Goal: Information Seeking & Learning: Learn about a topic

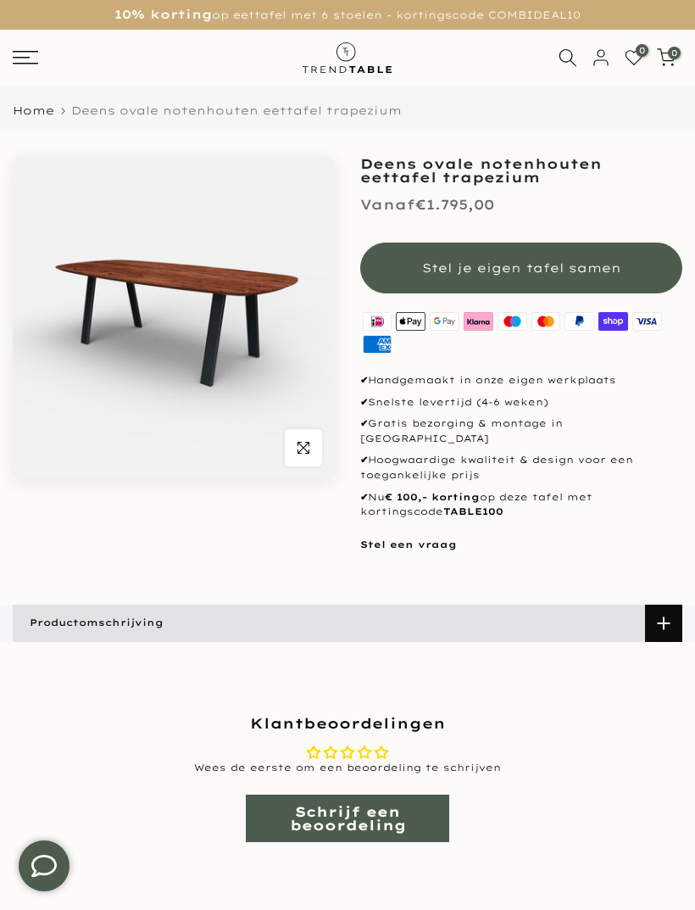
click at [332, 807] on link "Schrijf een beoordeling" at bounding box center [348, 818] width 204 height 47
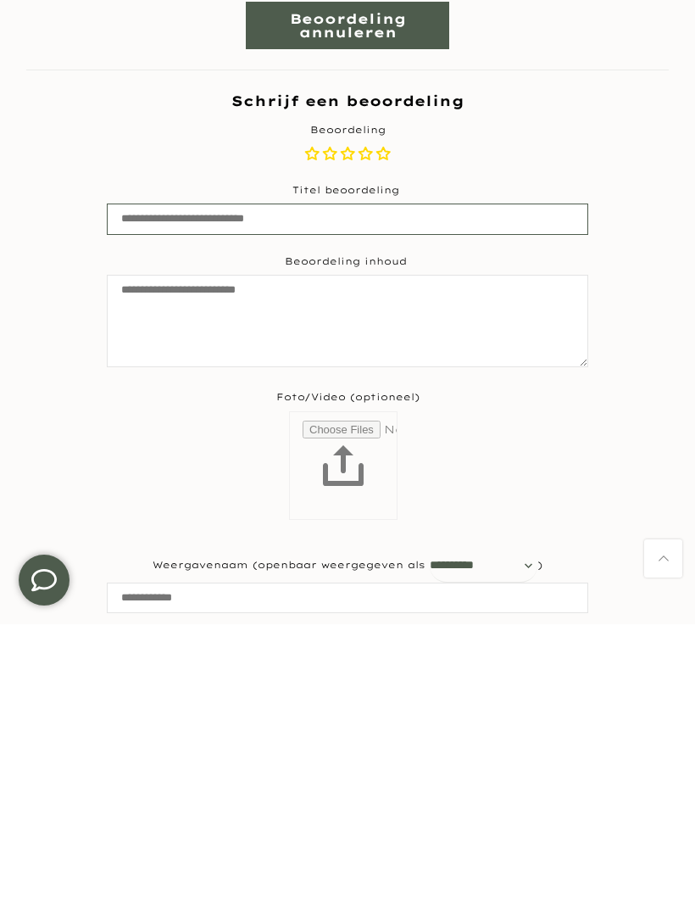
scroll to position [556, 0]
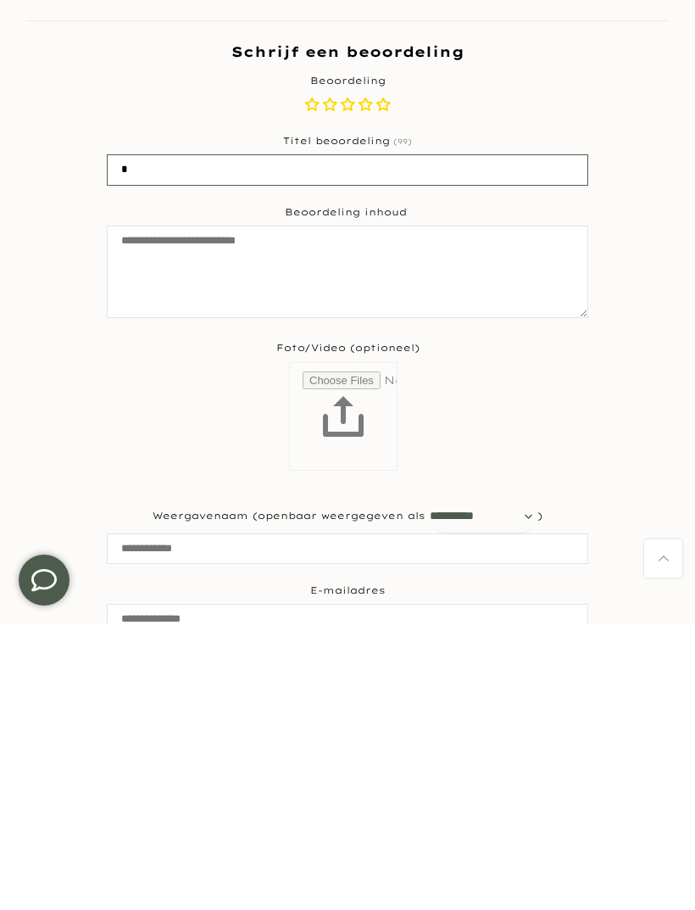
type input "*"
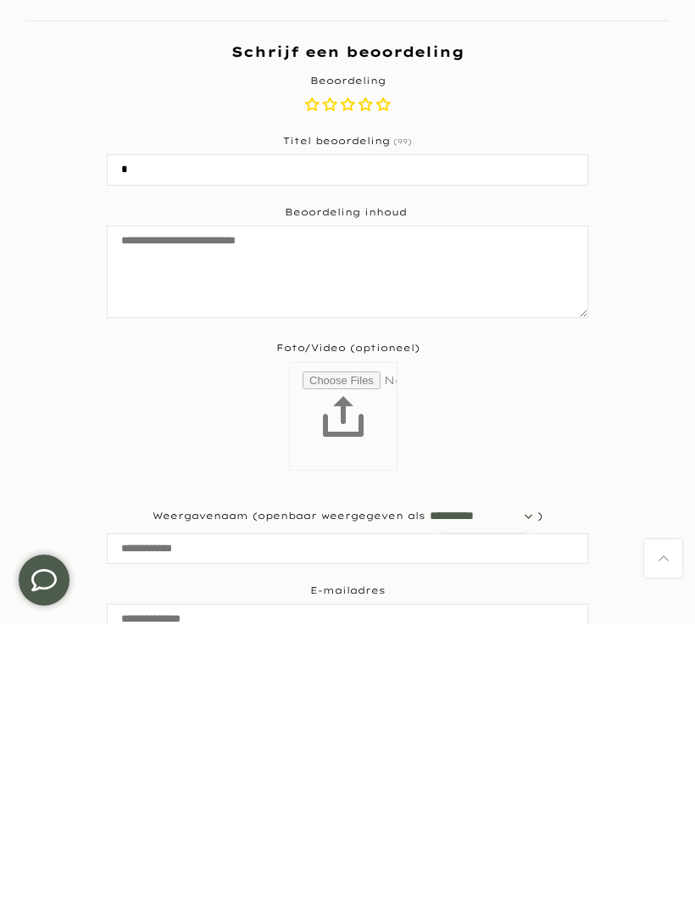
click at [3, 497] on div "**********" at bounding box center [347, 624] width 695 height 974
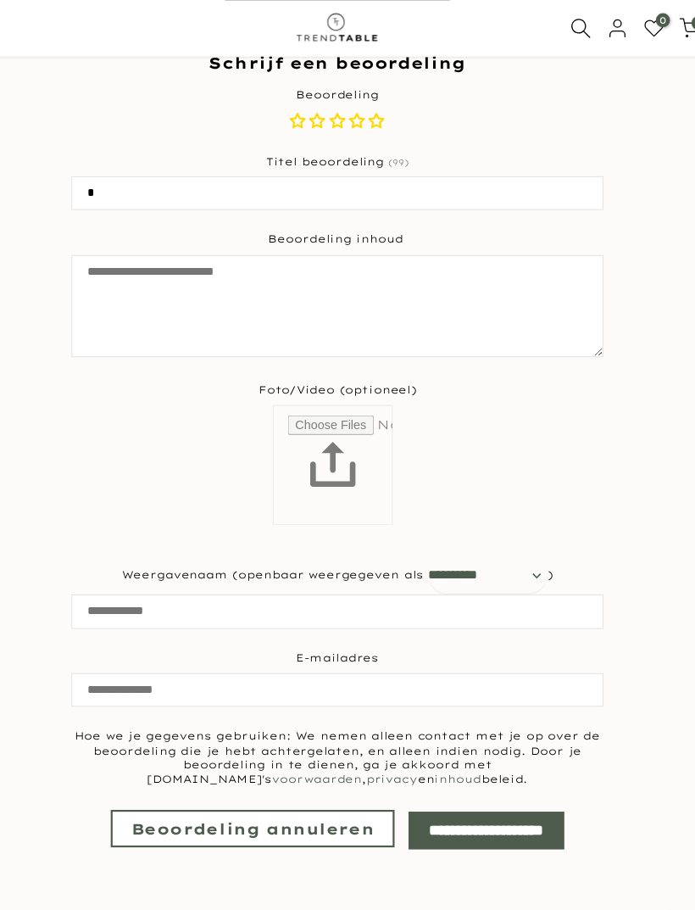
click at [107, 504] on div "**********" at bounding box center [348, 536] width 482 height 64
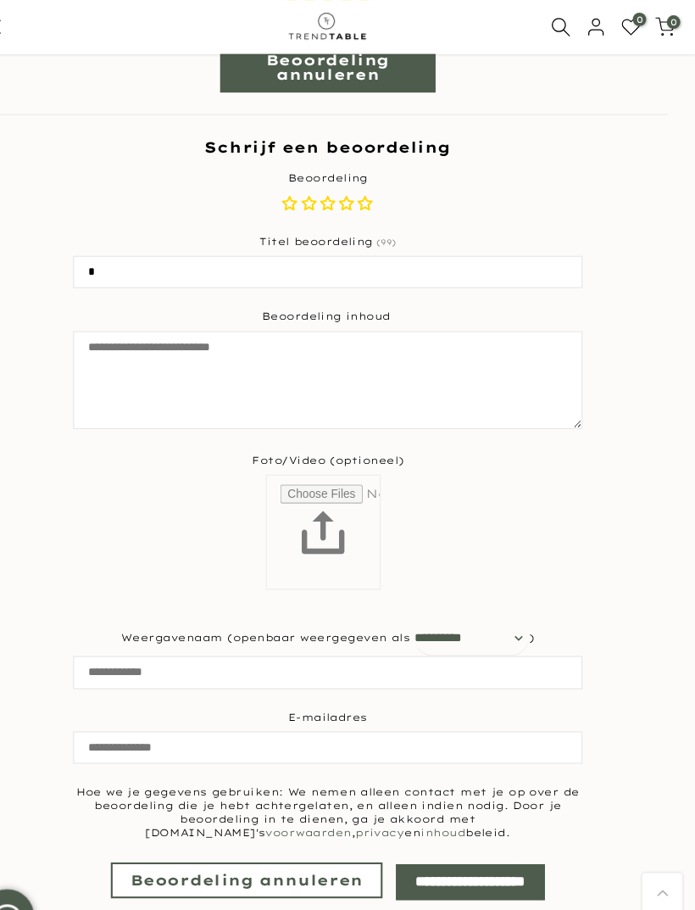
click at [295, 815] on link "Beoordeling annuleren" at bounding box center [270, 832] width 257 height 34
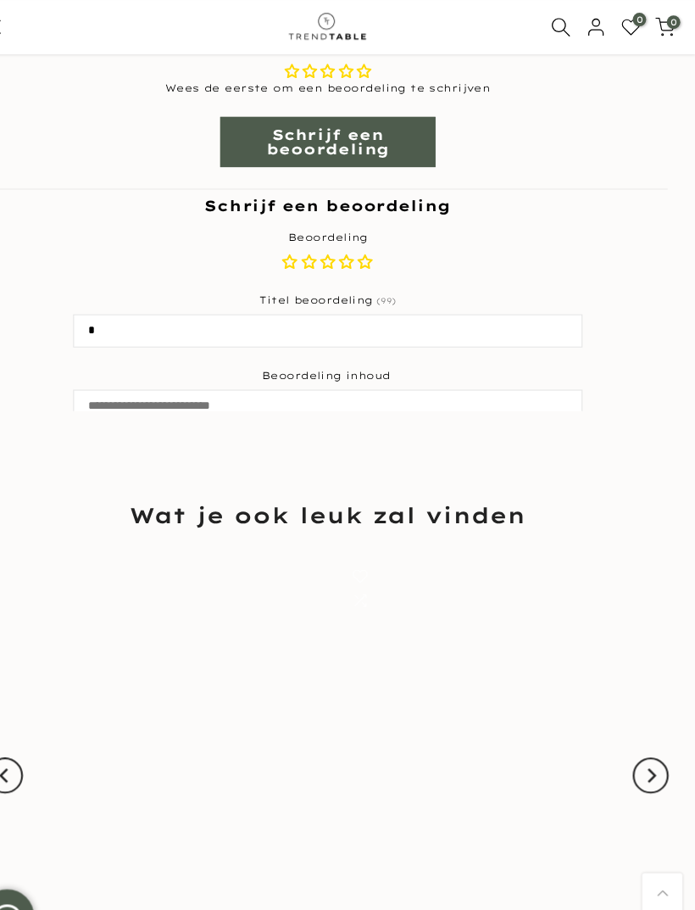
scroll to position [663, 0]
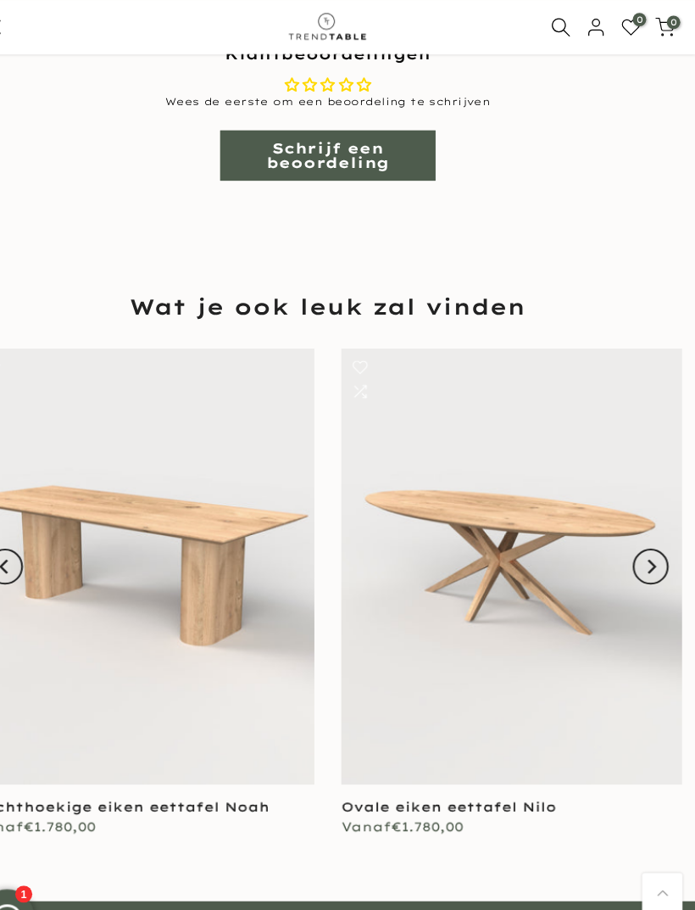
click at [645, 839] on link "Terug naar boven" at bounding box center [664, 844] width 38 height 38
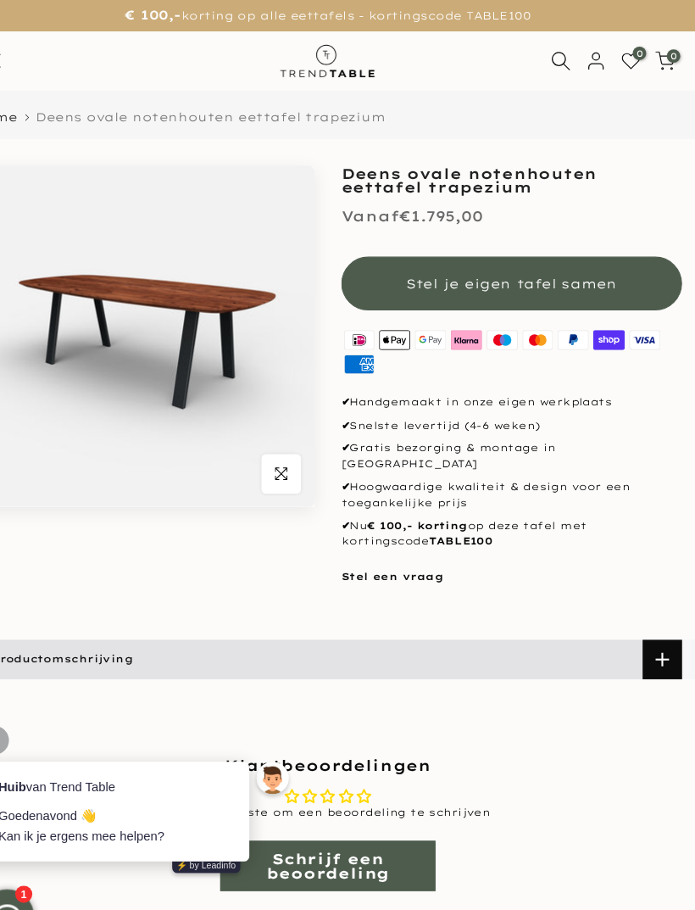
scroll to position [0, 0]
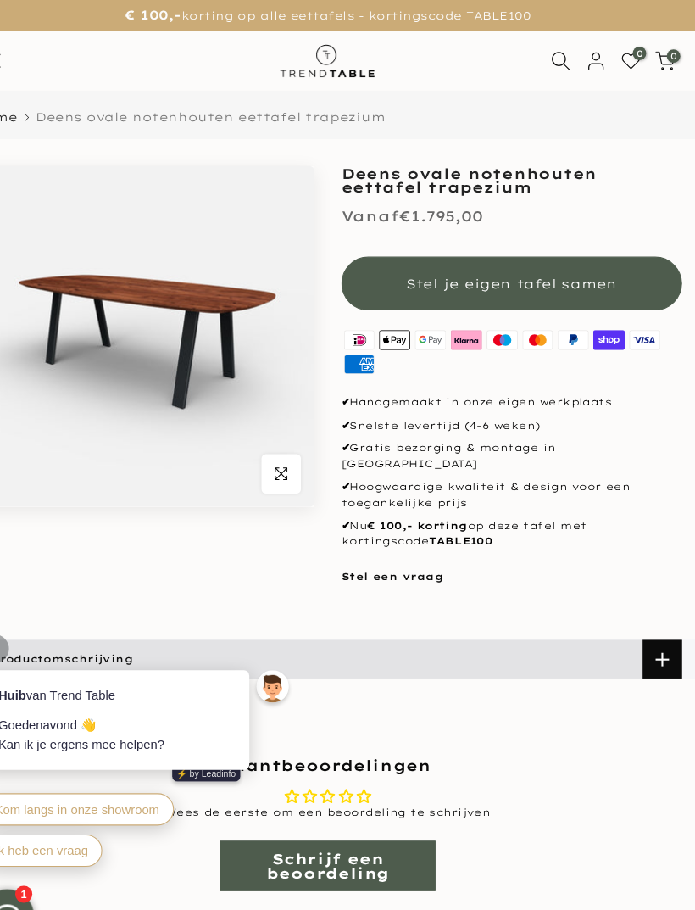
click at [645, 615] on span at bounding box center [663, 623] width 37 height 37
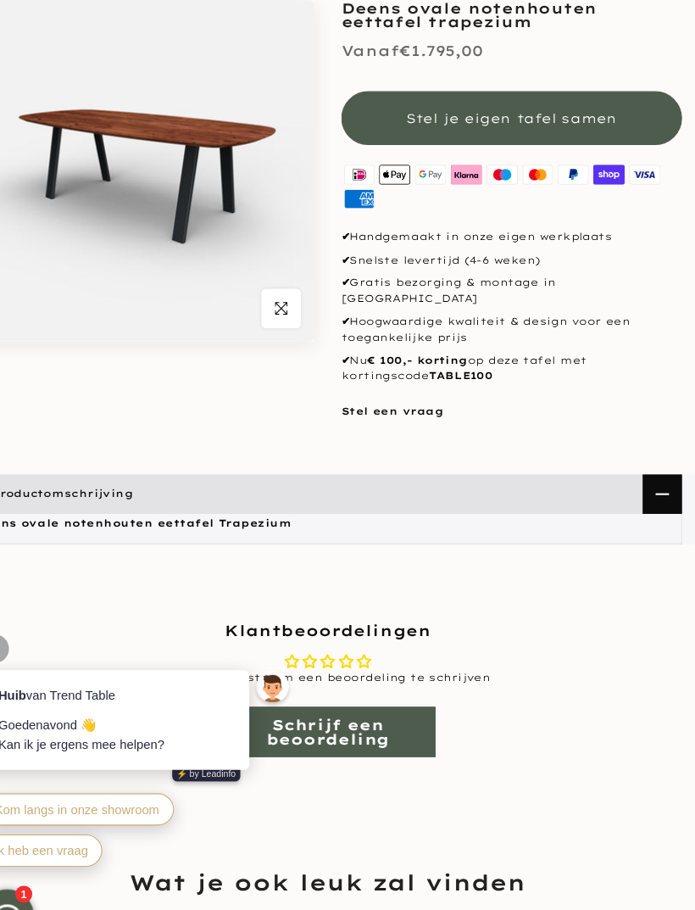
click at [638, 605] on p at bounding box center [348, 596] width 668 height 17
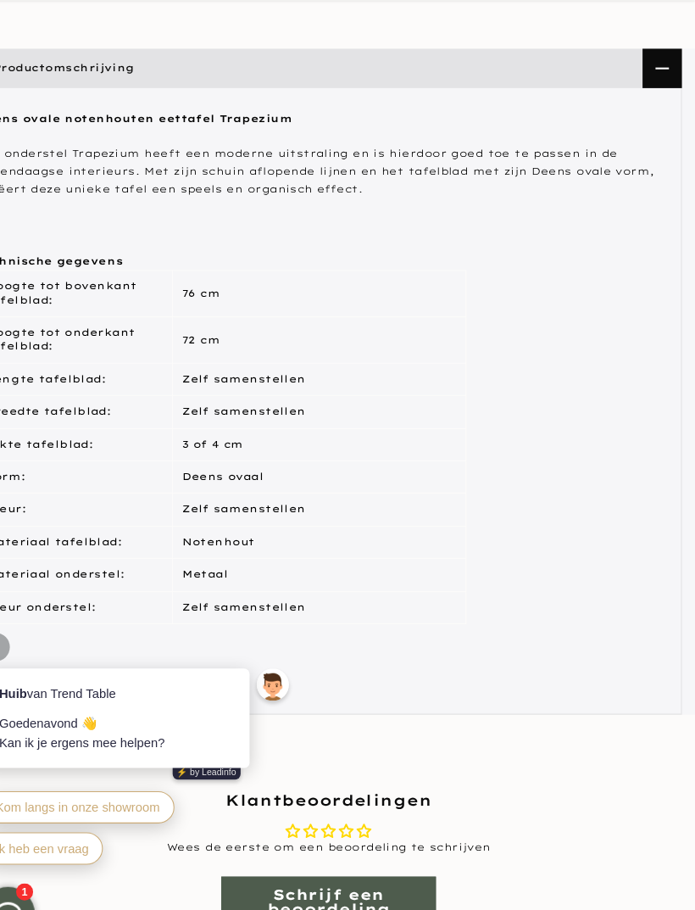
scroll to position [621, 0]
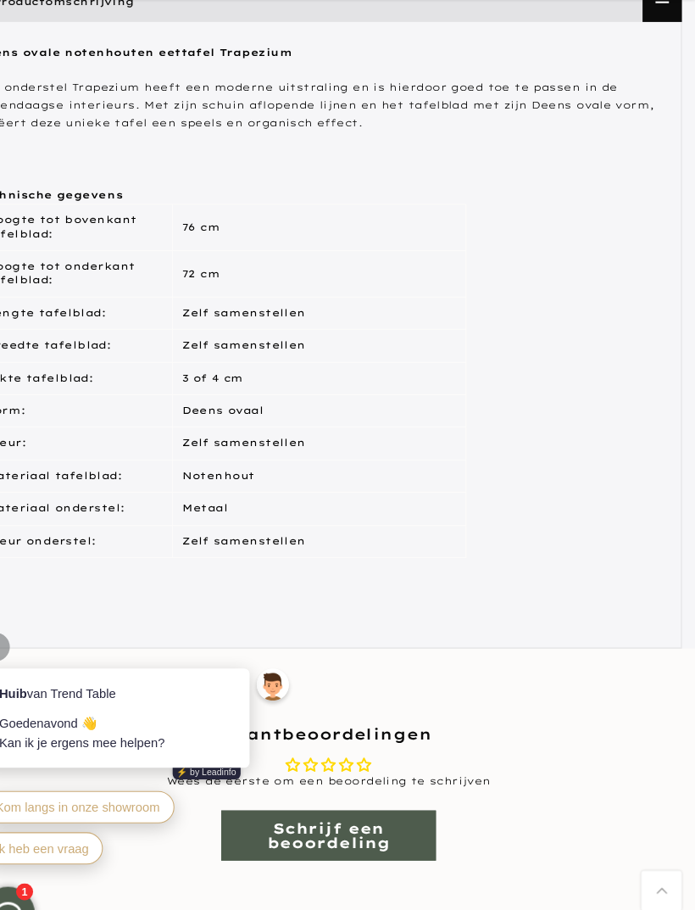
click at [645, 835] on link "Terug naar boven" at bounding box center [664, 844] width 38 height 38
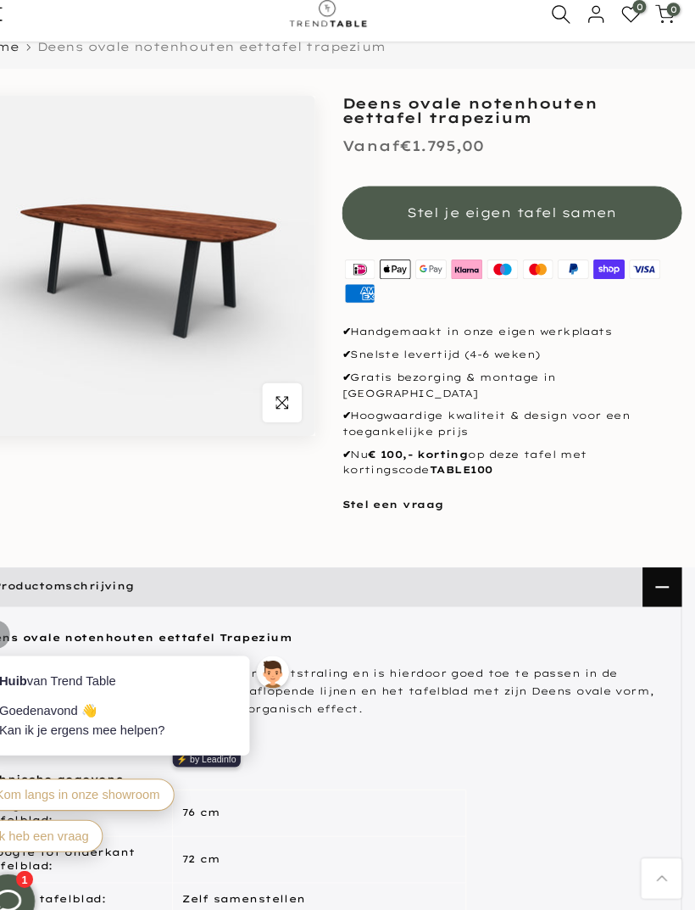
scroll to position [0, 0]
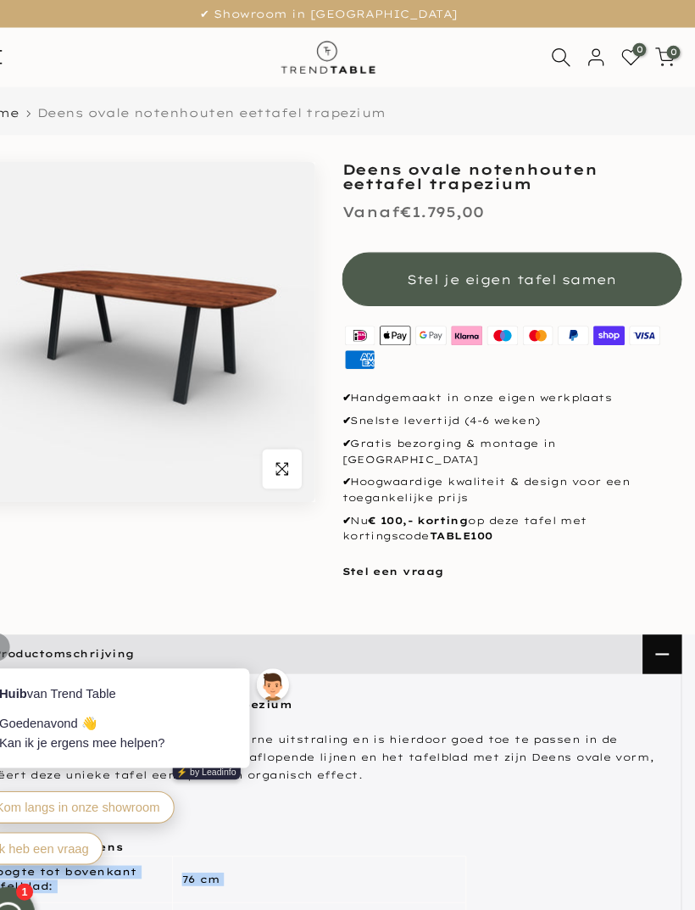
click at [645, 601] on span at bounding box center [663, 619] width 37 height 37
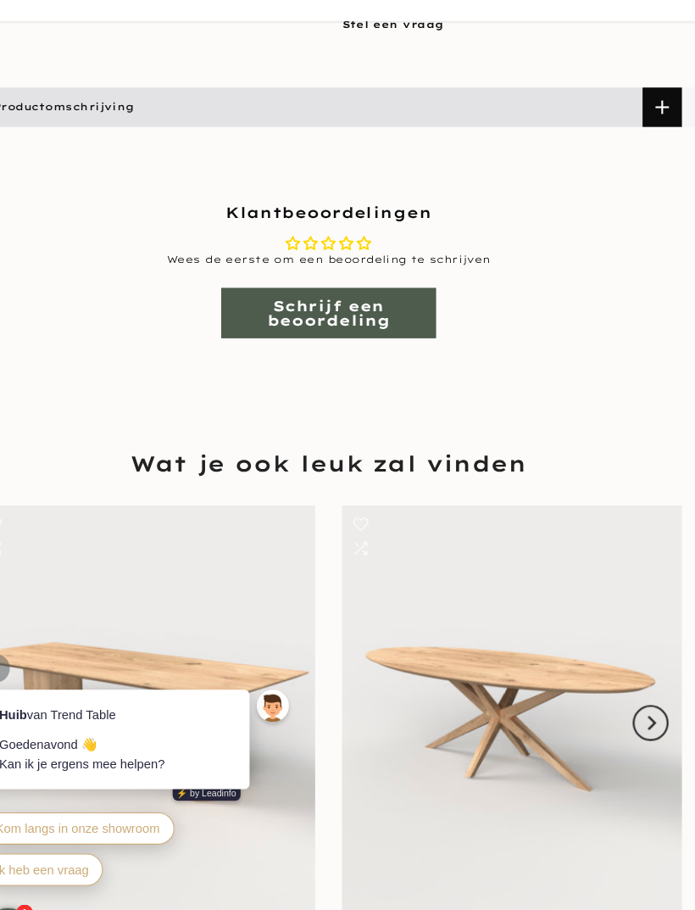
scroll to position [617, 0]
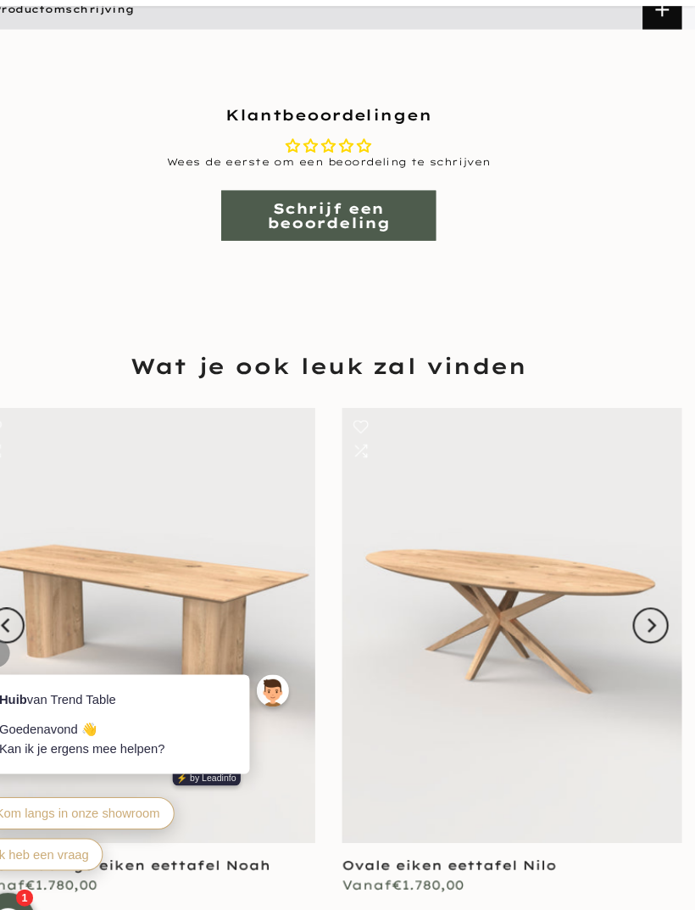
click at [614, 604] on link at bounding box center [521, 587] width 322 height 412
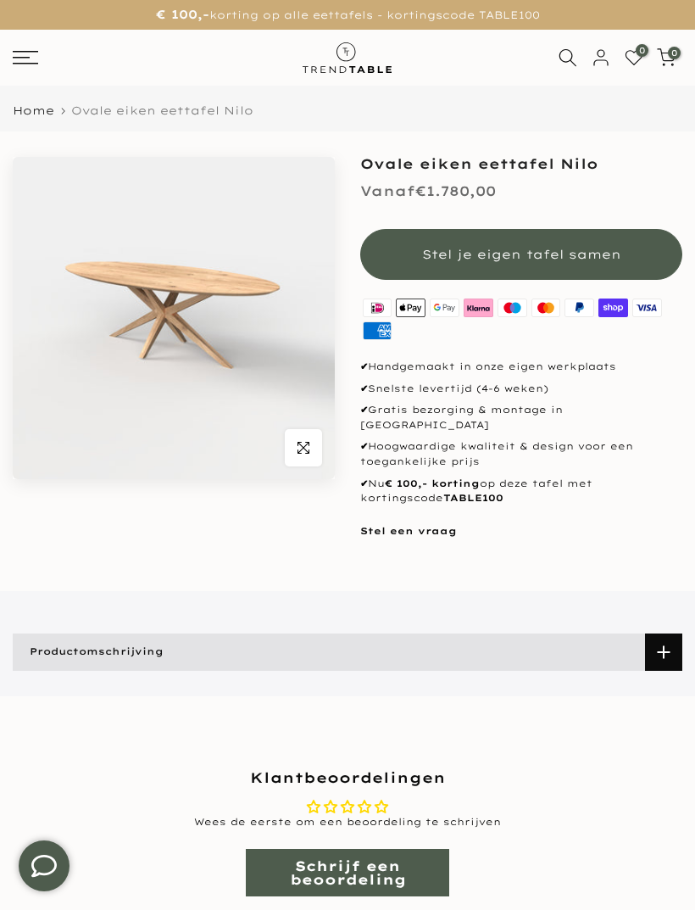
click at [635, 634] on link "Productomschrijving" at bounding box center [348, 652] width 670 height 37
click at [0, 0] on p "Tafel Nilo heeft een bijzonder onderstel wat een echte eyecather zal zijn in je…" at bounding box center [0, 0] width 0 height 0
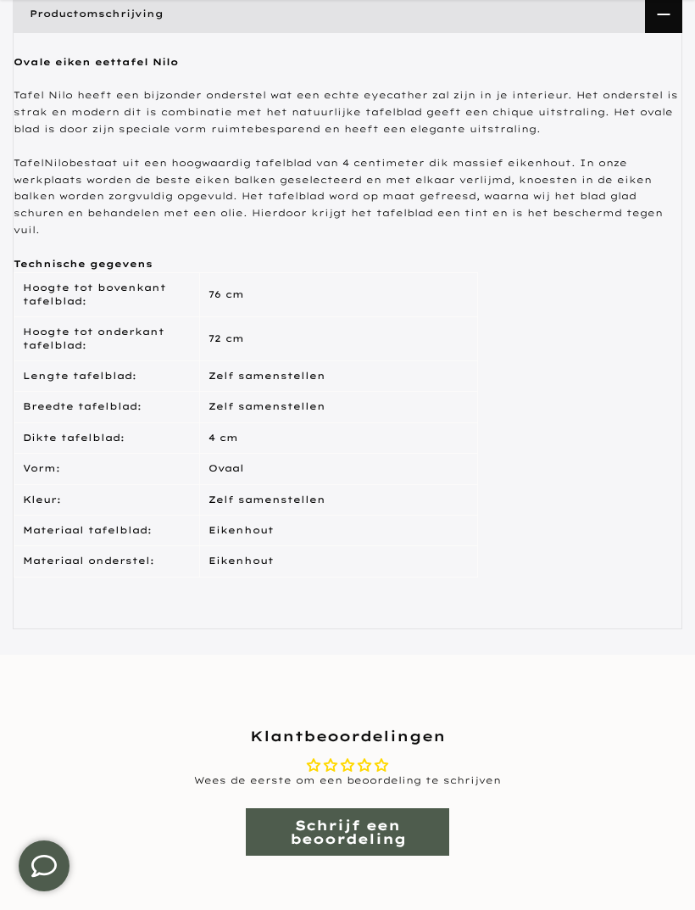
scroll to position [651, 0]
